Goal: Contribute content

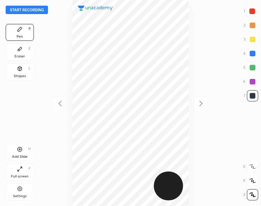
scroll to position [206, 148]
click at [28, 12] on button "Start recording" at bounding box center [27, 10] width 42 height 8
click at [20, 71] on icon at bounding box center [20, 69] width 6 height 6
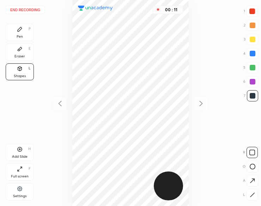
click at [16, 33] on div "Pen P" at bounding box center [20, 32] width 28 height 17
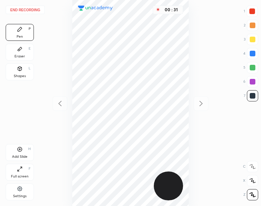
click at [13, 76] on div "Shapes L" at bounding box center [20, 71] width 28 height 17
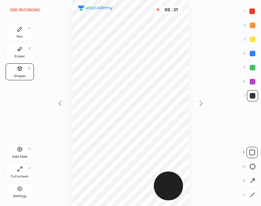
click at [252, 197] on icon at bounding box center [252, 194] width 5 height 5
click at [17, 30] on icon at bounding box center [20, 29] width 6 height 6
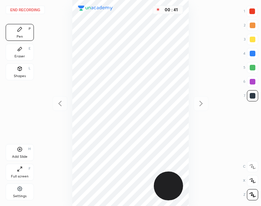
click at [249, 8] on div at bounding box center [251, 11] width 11 height 11
click at [251, 10] on div at bounding box center [252, 11] width 6 height 6
click at [190, 200] on div "02 : 02" at bounding box center [130, 103] width 148 height 206
click at [193, 203] on div "02 : 04" at bounding box center [130, 103] width 148 height 206
click at [16, 155] on div "Add Slide" at bounding box center [20, 157] width 16 height 4
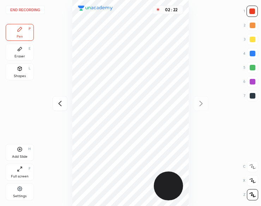
click at [63, 106] on icon at bounding box center [60, 103] width 8 height 8
click at [196, 107] on div at bounding box center [201, 103] width 15 height 15
click at [58, 105] on icon at bounding box center [60, 103] width 8 height 8
click at [199, 102] on icon at bounding box center [201, 103] width 8 height 8
click at [256, 100] on div at bounding box center [252, 95] width 11 height 11
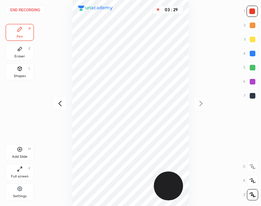
click at [254, 99] on div at bounding box center [252, 95] width 11 height 11
click at [56, 103] on icon at bounding box center [60, 103] width 8 height 8
click at [202, 106] on icon at bounding box center [201, 103] width 8 height 8
click at [18, 150] on icon at bounding box center [20, 149] width 5 height 5
click at [23, 7] on button "End recording" at bounding box center [25, 10] width 39 height 8
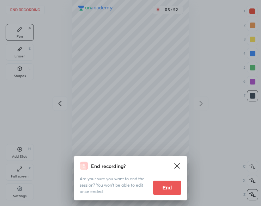
click at [165, 188] on button "End" at bounding box center [167, 188] width 28 height 14
